Goal: Use online tool/utility: Utilize a website feature to perform a specific function

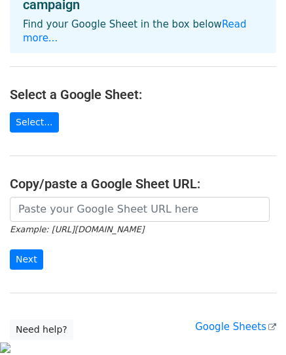
scroll to position [168, 0]
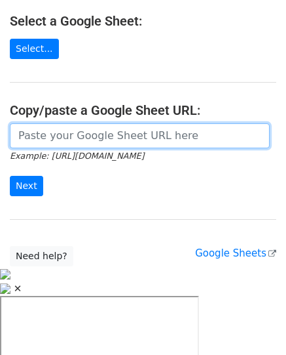
click at [130, 126] on input "url" at bounding box center [140, 135] width 260 height 25
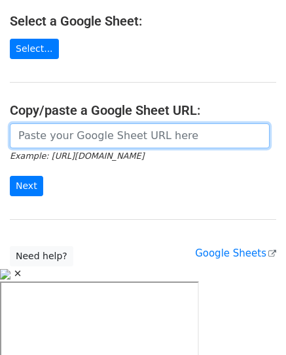
paste input "https://docs.google.com/spreadsheets/d/1OaUMPFnczQuh6xeY7RofHCZWj_jKiwjzEWPB-JH…"
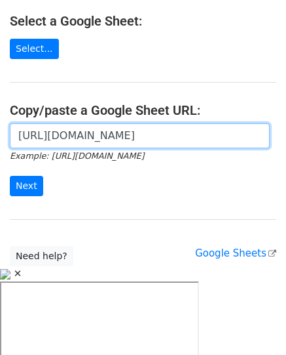
scroll to position [0, 287]
type input "https://docs.google.com/spreadsheets/d/1OaUMPFnczQuh6xeY7RofHCZWj_jKiwjzEWPB-JH…"
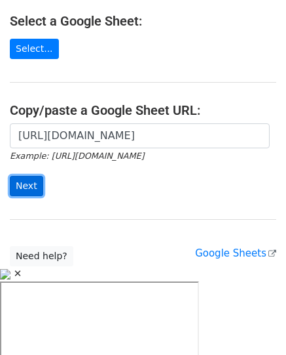
click at [22, 176] on input "Next" at bounding box center [26, 186] width 33 height 20
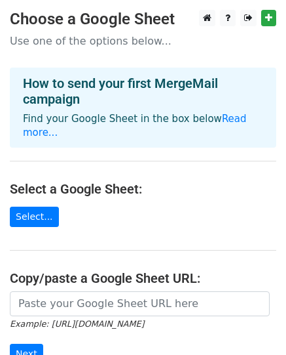
click at [216, 181] on h4 "Select a Google Sheet:" at bounding box center [143, 189] width 267 height 16
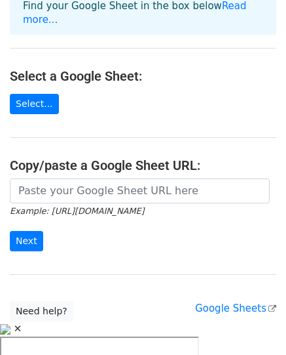
scroll to position [131, 0]
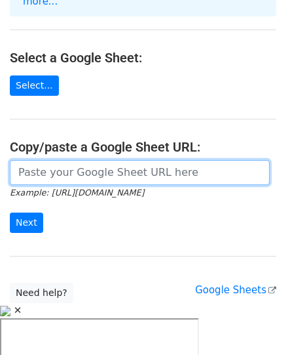
click at [62, 160] on input "url" at bounding box center [140, 172] width 260 height 25
paste input "https://docs.google.com/spreadsheets/d/1OaUMPFnczQuh6xeY7RofHCZWj_jKiwjzEWPB-JH…"
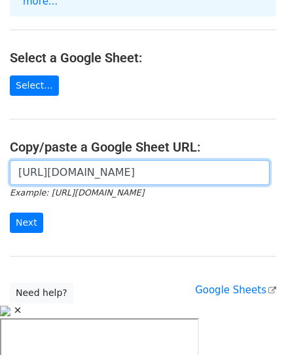
scroll to position [0, 287]
type input "https://docs.google.com/spreadsheets/d/1OaUMPFnczQuh6xeY7RofHCZWj_jKiwjzEWPB-JH…"
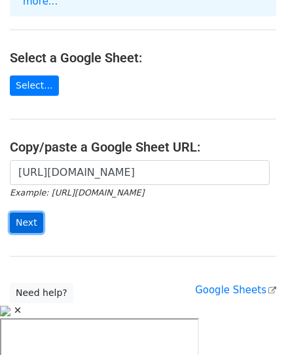
click at [28, 212] on input "Next" at bounding box center [26, 222] width 33 height 20
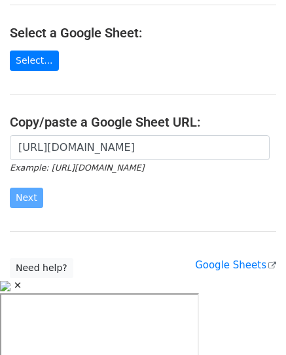
scroll to position [168, 0]
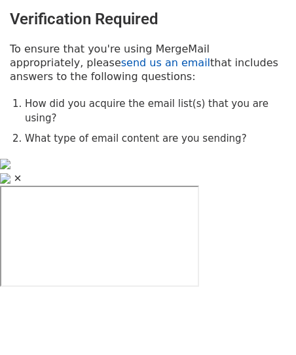
click at [121, 65] on link "send us an email" at bounding box center [165, 62] width 89 height 12
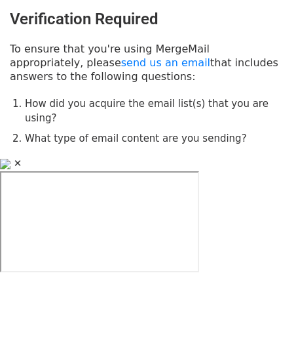
click at [66, 24] on h3 "Verification Required" at bounding box center [148, 19] width 277 height 19
